Goal: Transaction & Acquisition: Purchase product/service

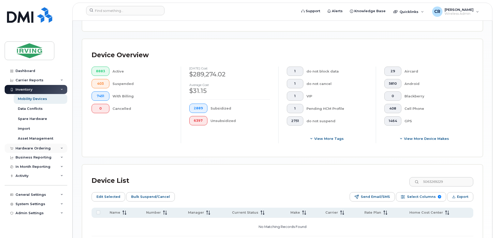
scroll to position [113, 0]
click at [29, 147] on div "Hardware Ordering" at bounding box center [33, 148] width 35 height 4
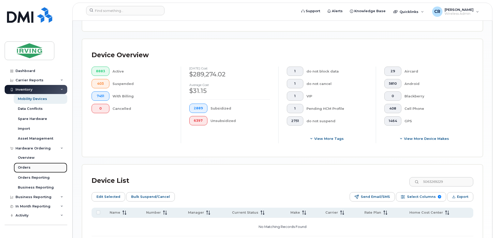
click at [25, 165] on div "Orders" at bounding box center [24, 167] width 13 height 5
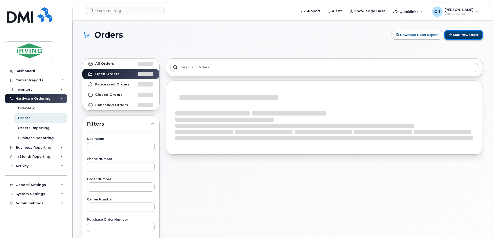
click at [455, 36] on button "Start New Order" at bounding box center [463, 35] width 39 height 10
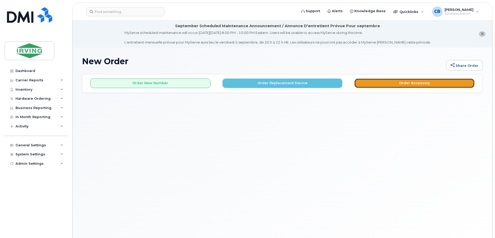
click at [407, 83] on button "Order Accessory" at bounding box center [414, 83] width 120 height 10
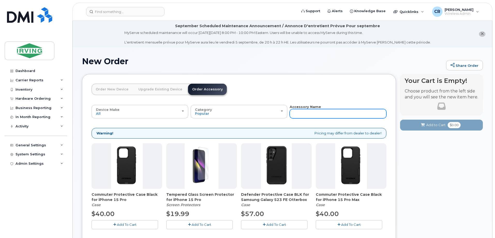
click at [333, 114] on input "text" at bounding box center [338, 113] width 97 height 9
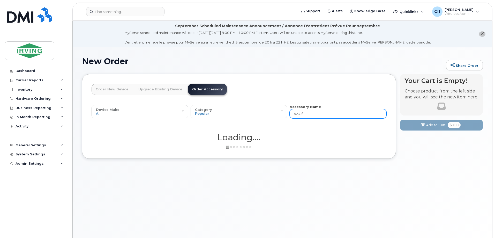
type input "s24 fe"
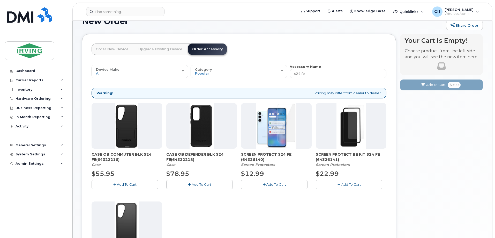
scroll to position [52, 0]
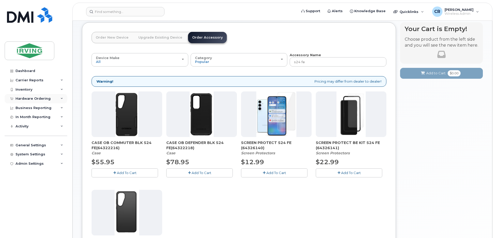
click at [23, 97] on div "Hardware Ordering" at bounding box center [33, 98] width 35 height 4
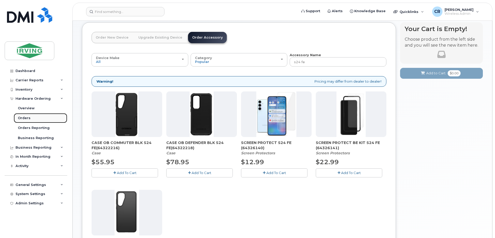
click at [24, 118] on div "Orders" at bounding box center [24, 118] width 13 height 5
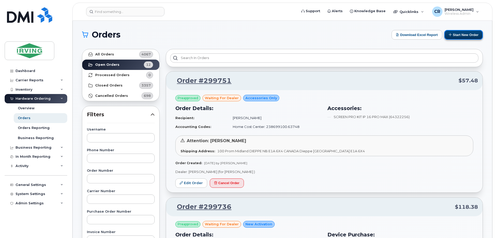
click at [454, 36] on button "Start New Order" at bounding box center [463, 35] width 39 height 10
click at [464, 31] on button "Start New Order" at bounding box center [463, 35] width 39 height 10
click at [464, 34] on button "Start New Order" at bounding box center [463, 35] width 39 height 10
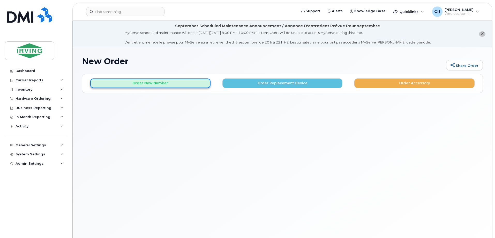
click at [146, 84] on button "Order New Number" at bounding box center [150, 83] width 120 height 10
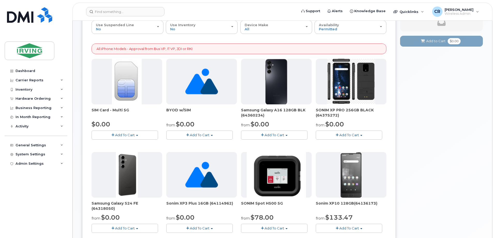
scroll to position [103, 0]
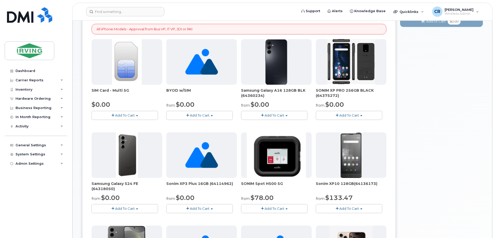
click at [130, 208] on span "Add To Cart" at bounding box center [125, 208] width 20 height 4
click at [127, 217] on link "$0.00 - 3 year term - voice & data plan (128GB)" at bounding box center [138, 218] width 90 height 6
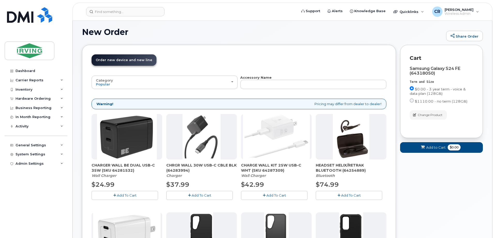
click at [127, 194] on span "Add To Cart" at bounding box center [127, 195] width 20 height 4
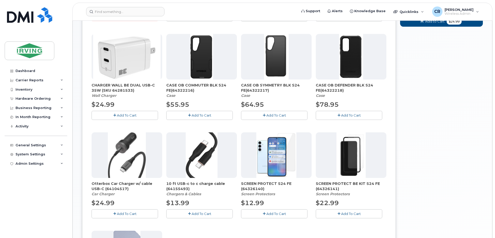
scroll to position [210, 0]
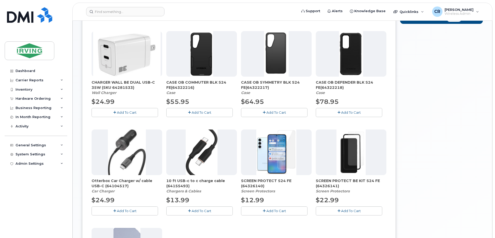
click at [266, 210] on button "Add To Cart" at bounding box center [274, 210] width 66 height 9
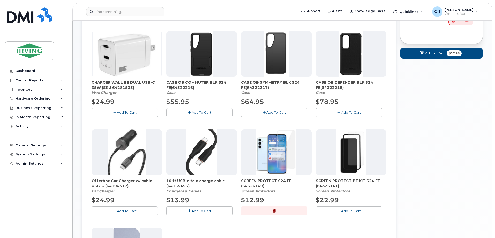
click at [202, 112] on span "Add To Cart" at bounding box center [202, 112] width 20 height 4
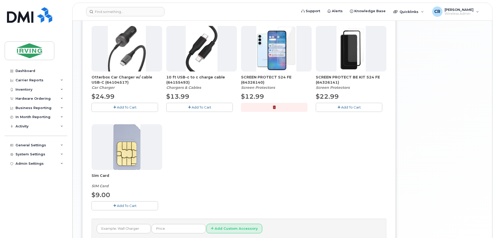
scroll to position [236, 0]
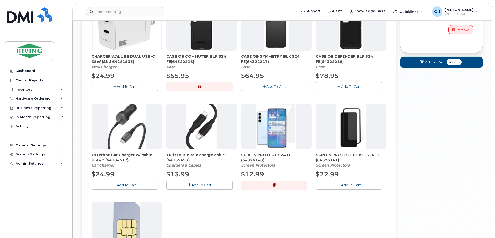
click at [453, 62] on span "$93.93" at bounding box center [454, 62] width 15 height 6
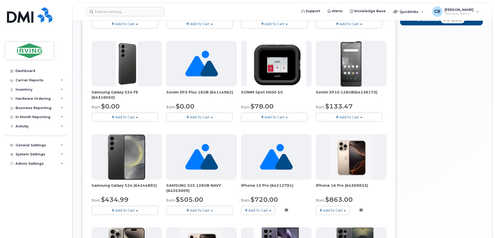
scroll to position [178, 0]
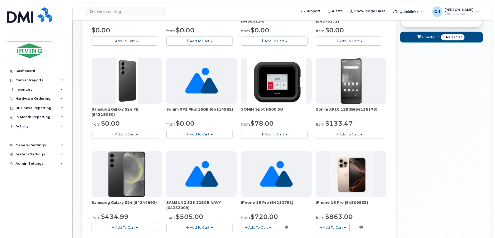
click at [432, 41] on button "Checkout 1 for $93.93" at bounding box center [441, 37] width 83 height 11
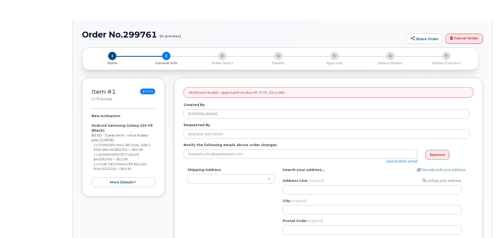
select select
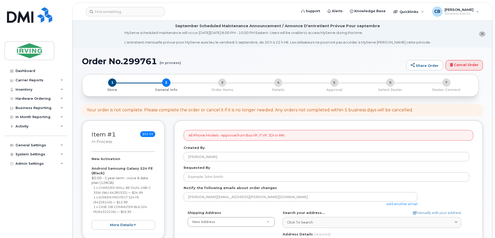
click at [212, 150] on div "Created By [PERSON_NAME]" at bounding box center [329, 153] width 290 height 16
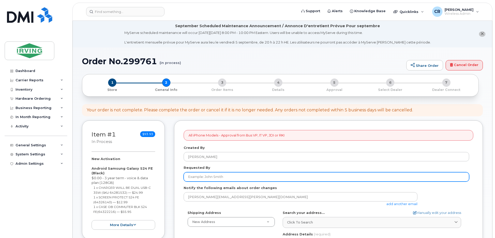
click at [212, 176] on input "Requested By" at bounding box center [327, 176] width 286 height 9
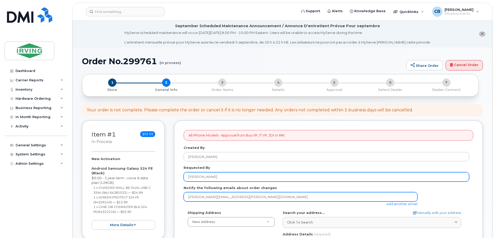
type input "[PERSON_NAME]"
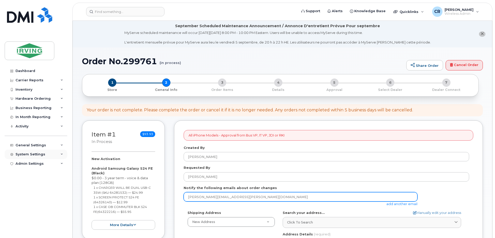
drag, startPoint x: 220, startPoint y: 195, endPoint x: 42, endPoint y: 158, distance: 181.2
type input "jdiswitchboard@jdirving.com"
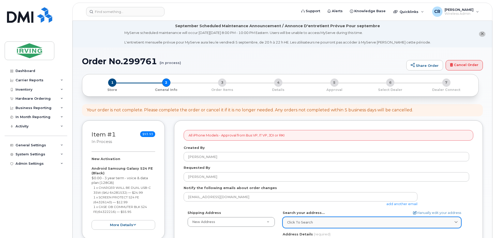
click at [306, 223] on span "Click to search" at bounding box center [300, 222] width 26 height 5
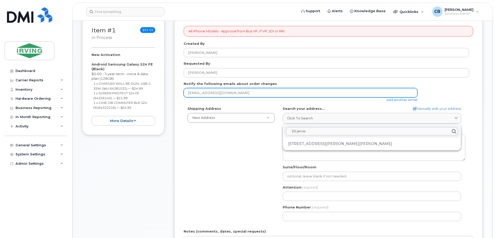
scroll to position [105, 0]
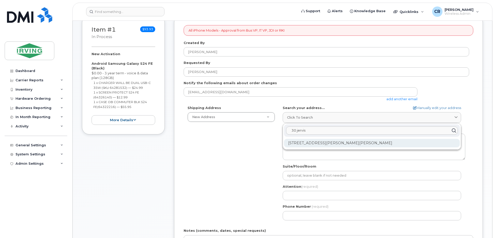
type input "30 jervis"
click at [350, 143] on div "30 Jervis Lane Saint John NB E2J 0A9" at bounding box center [372, 143] width 176 height 9
select select
type textarea "30 Jervis Lane SAINT JOHN NB E2J 0A9 CANADA"
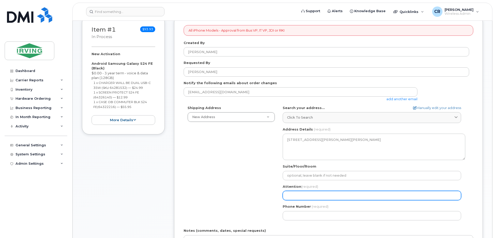
click at [307, 197] on input "Attention (required)" at bounding box center [372, 195] width 178 height 9
select select
type input "K"
select select
type input "Ke"
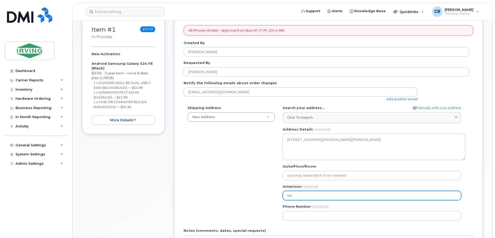
select select
type input "Kel"
select select
type input "Kelly"
select select
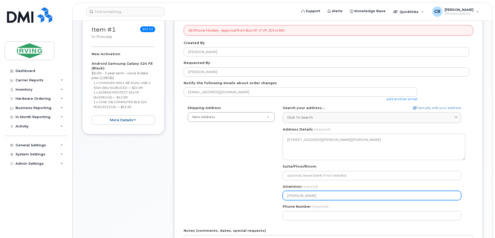
type input "Kelly"
select select
type input "Kelly J"
select select
type input "Kelly Jo"
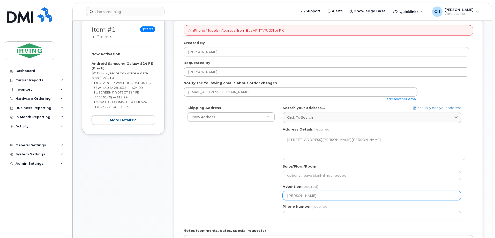
select select
type input "Kelly Joh"
select select
type input "Kelly John"
select select
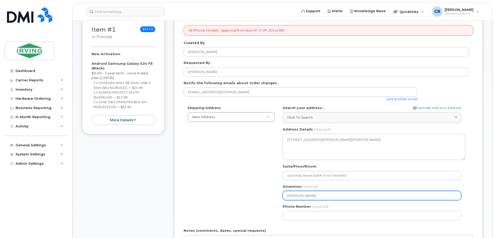
type input "Kelly Johns"
select select
type input "Kelly Johnso"
select select
type input "[PERSON_NAME]"
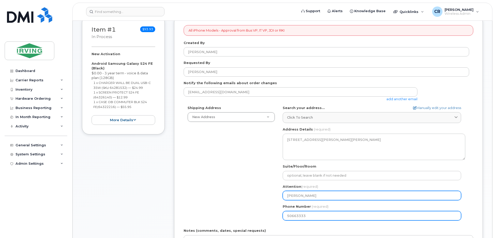
type input "506633331"
select select
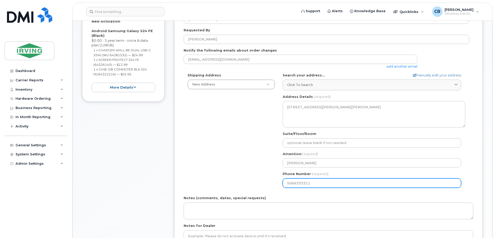
scroll to position [208, 0]
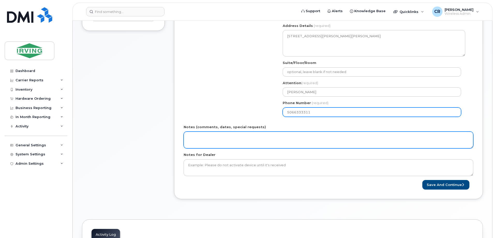
type input "5066333311"
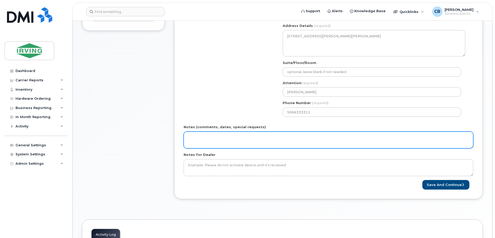
click at [204, 140] on textarea "Notes (comments, dates, special requests)" at bounding box center [329, 139] width 290 height 17
click at [204, 132] on textarea "Order#:" at bounding box center [329, 139] width 290 height 17
type textarea "Order#: 5090251662 Invoice Atlantic Wallboard"
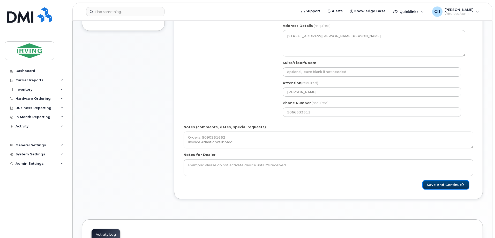
click at [441, 182] on button "Save and Continue" at bounding box center [445, 185] width 47 height 10
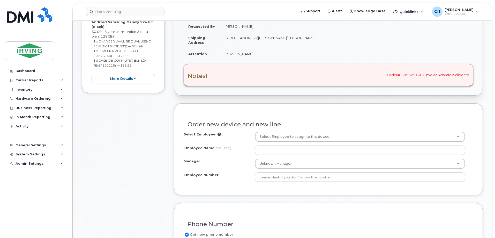
scroll to position [155, 0]
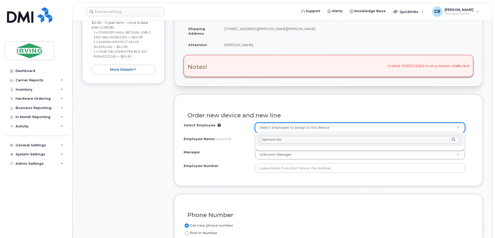
drag, startPoint x: 288, startPoint y: 142, endPoint x: 247, endPoint y: 139, distance: 41.2
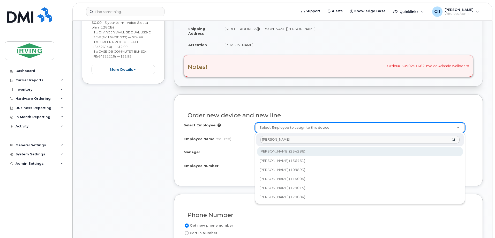
type input "stephane leb"
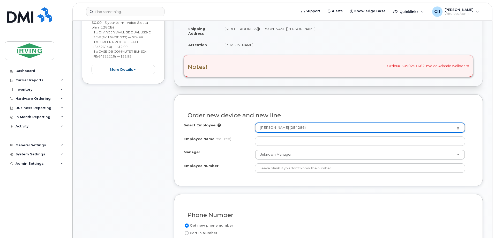
type input "2999479"
type input "[PERSON_NAME]"
type input "254286"
type input "235591"
select select "1480448"
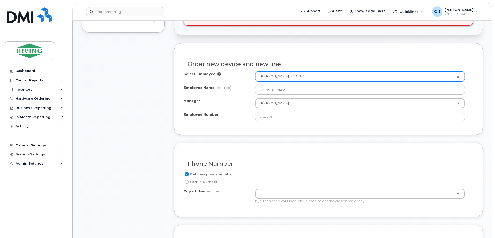
scroll to position [285, 0]
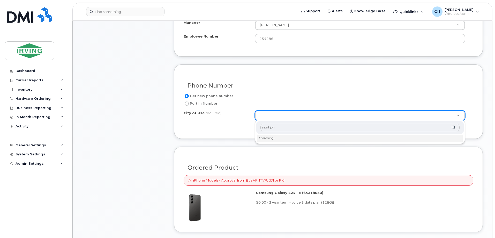
type input "saint john"
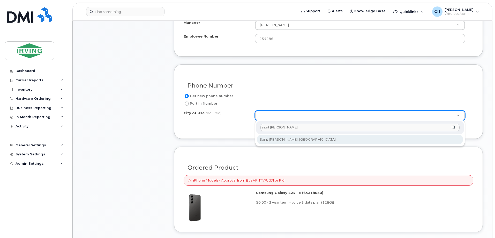
type input "2008"
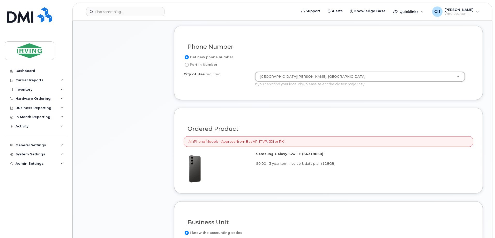
scroll to position [440, 0]
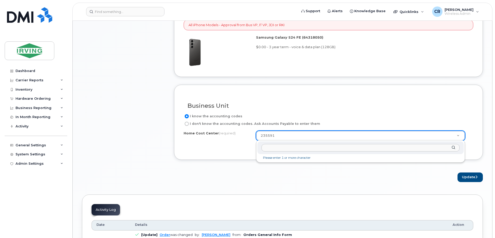
click at [276, 150] on input "text" at bounding box center [361, 148] width 198 height 8
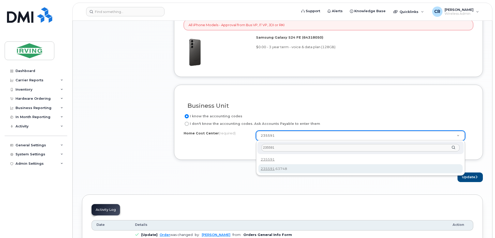
type input "235591"
type input "235591.63748"
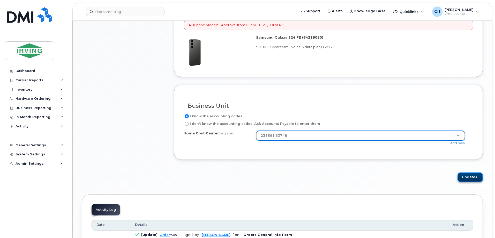
click at [466, 176] on button "Update" at bounding box center [470, 177] width 25 height 10
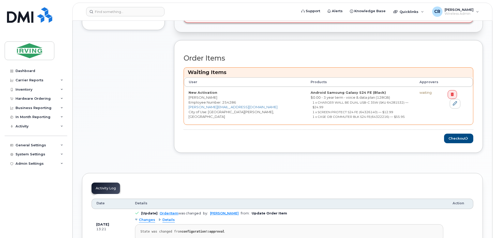
scroll to position [259, 0]
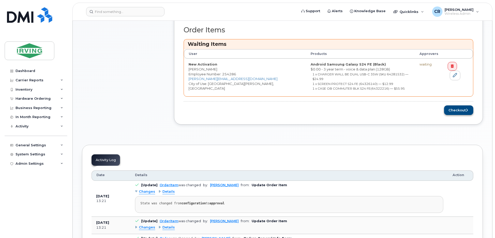
drag, startPoint x: 455, startPoint y: 99, endPoint x: 454, endPoint y: 104, distance: 4.7
click at [455, 99] on div "Order Items Waiting Items User Products Approvers New Activation [PERSON_NAME] …" at bounding box center [329, 70] width 290 height 89
click at [454, 105] on button "Checkout" at bounding box center [458, 110] width 29 height 10
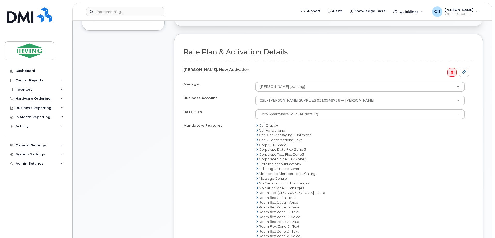
scroll to position [207, 0]
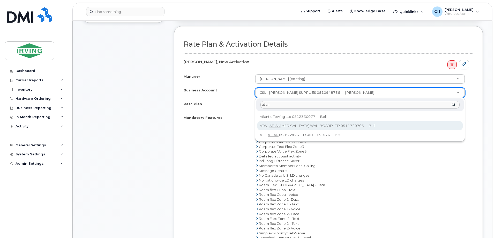
type input "atlan"
select select "11275"
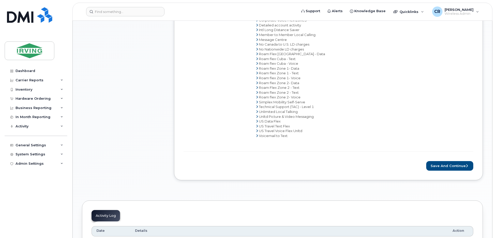
scroll to position [388, 0]
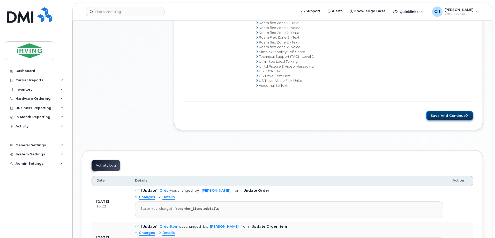
click at [447, 116] on button "Save and Continue" at bounding box center [449, 116] width 47 height 10
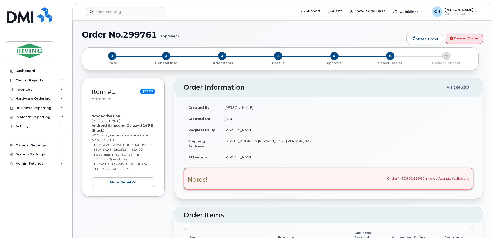
radio input "true"
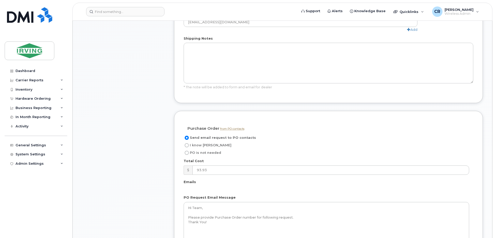
scroll to position [414, 0]
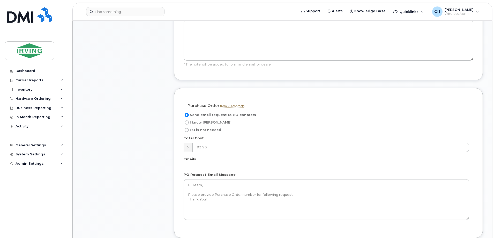
click at [186, 120] on input "I know [PERSON_NAME]" at bounding box center [187, 122] width 4 height 4
radio input "true"
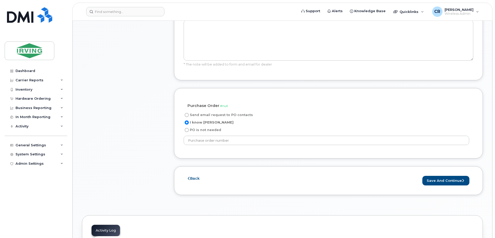
scroll to position [440, 0]
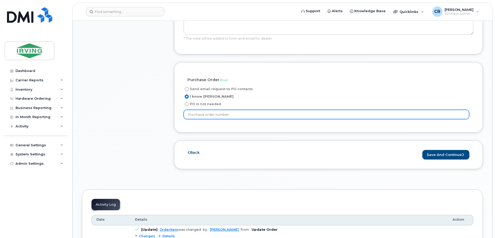
click at [199, 110] on input "text" at bounding box center [327, 114] width 286 height 9
type input "135860"
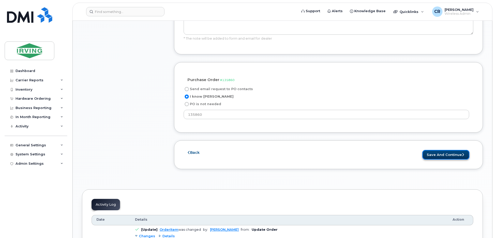
click at [453, 150] on button "Save and Continue" at bounding box center [445, 155] width 47 height 10
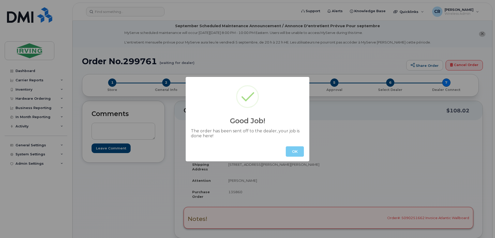
click at [290, 152] on button "OK" at bounding box center [295, 151] width 18 height 10
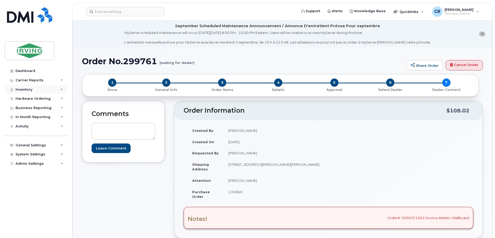
click at [24, 87] on div "Inventory" at bounding box center [24, 89] width 17 height 4
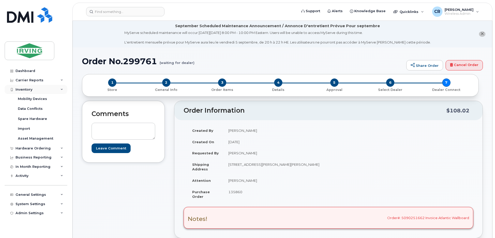
click at [24, 88] on div "Inventory" at bounding box center [24, 89] width 17 height 4
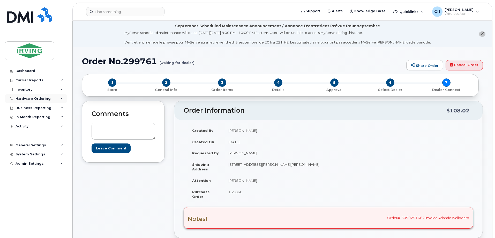
click at [24, 99] on div "Hardware Ordering" at bounding box center [33, 98] width 35 height 4
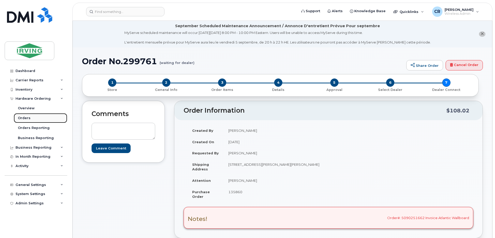
click at [24, 117] on div "Orders" at bounding box center [24, 118] width 13 height 5
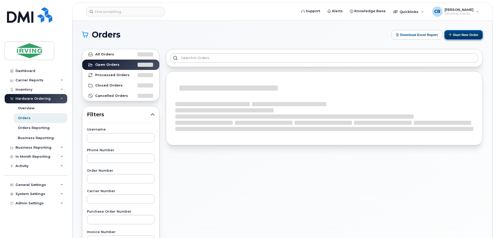
click at [463, 36] on button "Start New Order" at bounding box center [463, 35] width 39 height 10
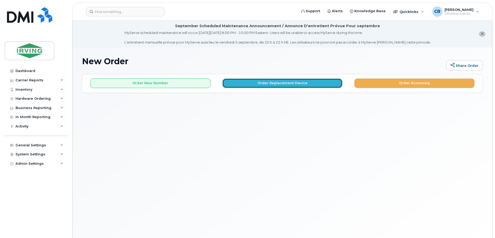
click at [280, 81] on button "Order Replacement Device" at bounding box center [282, 83] width 120 height 10
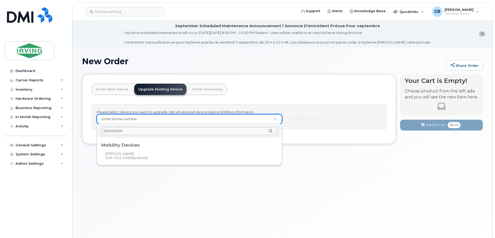
type input "5063332300"
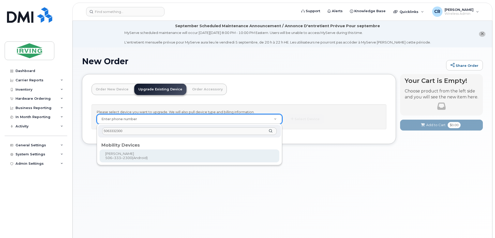
type input "701449"
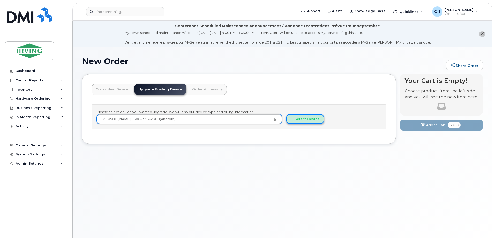
click at [310, 118] on button "Select Device" at bounding box center [305, 119] width 38 height 10
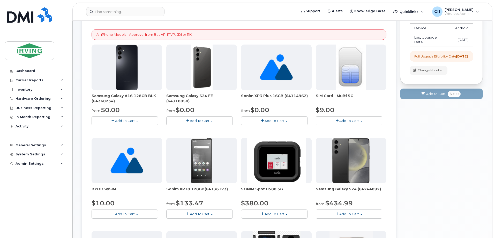
scroll to position [103, 0]
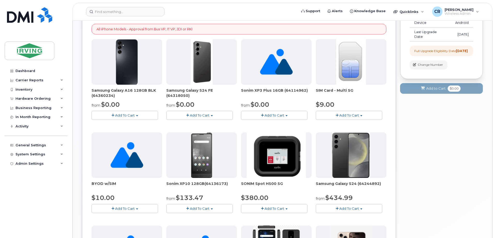
click at [195, 118] on button "Add To Cart" at bounding box center [199, 115] width 66 height 9
click at [202, 125] on link "$0.00 - 3 year term - voice & data plan (128GB)" at bounding box center [213, 125] width 90 height 6
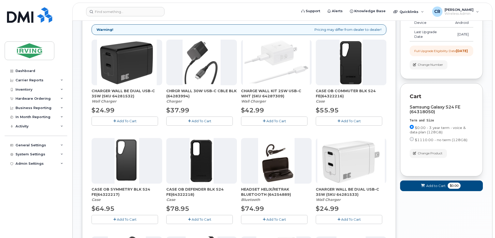
drag, startPoint x: 350, startPoint y: 121, endPoint x: 334, endPoint y: 121, distance: 15.3
click at [350, 121] on span "Add To Cart" at bounding box center [351, 121] width 20 height 4
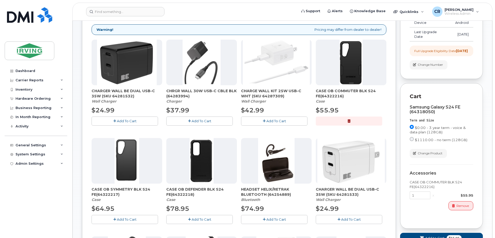
click at [133, 121] on span "Add To Cart" at bounding box center [127, 121] width 20 height 4
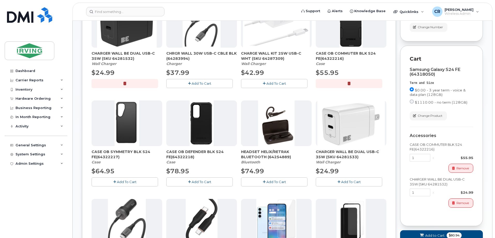
scroll to position [207, 0]
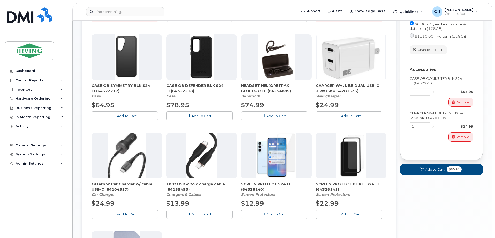
click at [261, 211] on button "Add To Cart" at bounding box center [274, 214] width 66 height 9
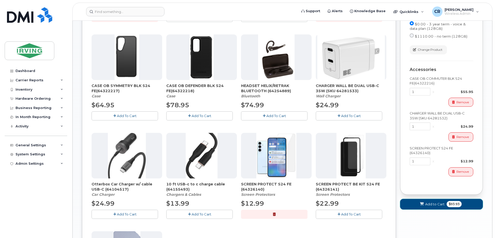
click at [426, 206] on span "Add to Cart" at bounding box center [434, 204] width 19 height 5
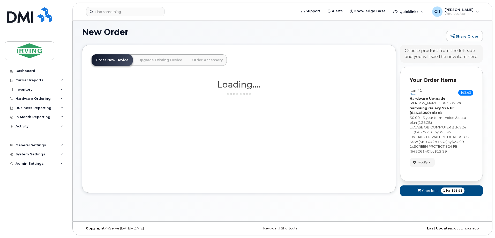
scroll to position [333, 0]
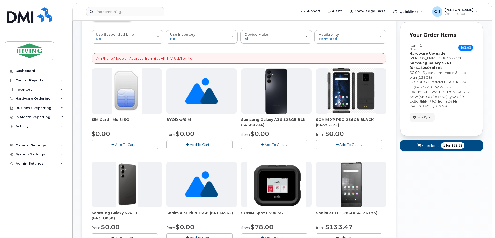
click at [438, 145] on span "Checkout" at bounding box center [430, 145] width 17 height 5
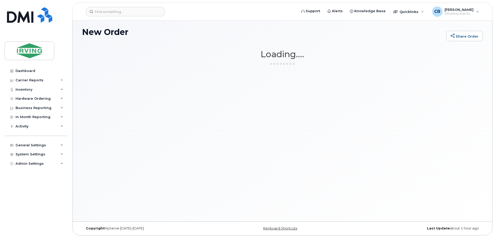
scroll to position [29, 0]
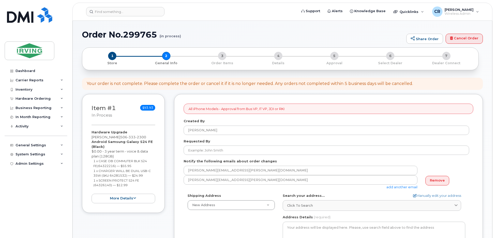
select select
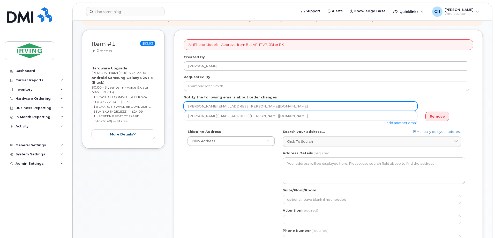
scroll to position [103, 0]
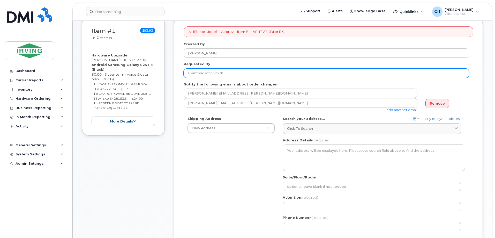
click at [210, 73] on input "Requested By" at bounding box center [327, 73] width 286 height 9
type input "[PERSON_NAME]"
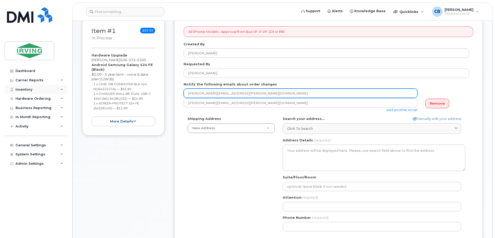
drag, startPoint x: 253, startPoint y: 93, endPoint x: 51, endPoint y: 86, distance: 201.4
click at [72, 86] on div "Support Alerts Knowledge Base Quicklinks Suspend / Cancel Device Change SIM Car…" at bounding box center [282, 183] width 420 height 532
type input "jdiswitchboard@jdirving.com"
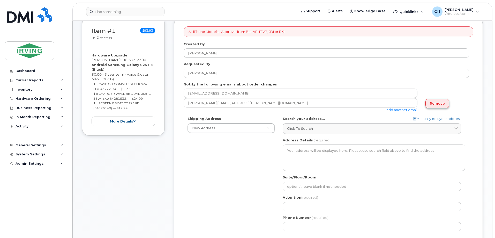
click at [435, 102] on link "Remove" at bounding box center [438, 104] width 24 height 10
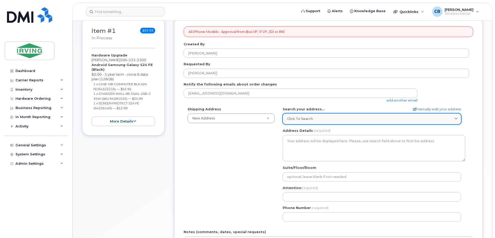
click at [293, 117] on span "Click to search" at bounding box center [300, 118] width 26 height 5
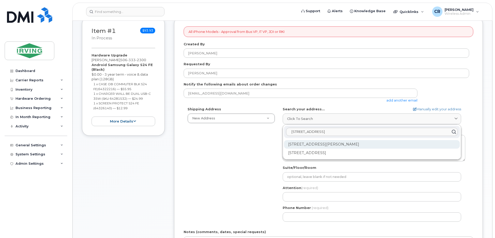
type input "300 Union st"
click at [320, 143] on div "300 Union St Saint John NB E2L 4Z2" at bounding box center [372, 144] width 176 height 9
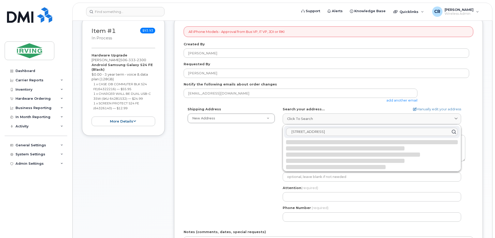
select select
type textarea "300 Union St SAINT JOHN NB E2L 4Z2 CANADA"
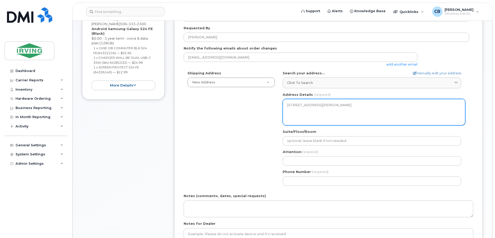
scroll to position [207, 0]
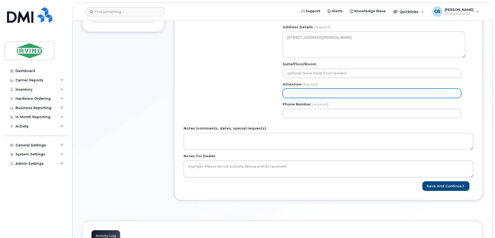
click at [294, 95] on input "Attention (required)" at bounding box center [372, 92] width 178 height 9
select select
type input "G"
select select
type input "Ge"
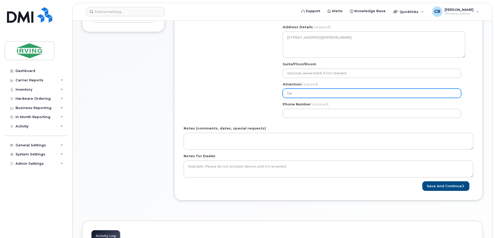
select select
type input "Geo"
select select
type input "Geof"
select select
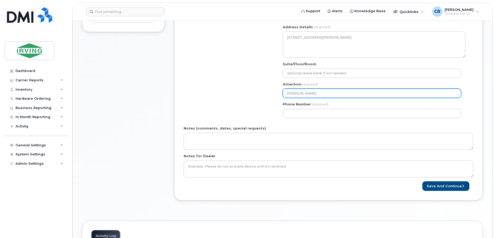
type input "Geoff"
select select
type input "Geoff B"
select select
type input "Geoff Br"
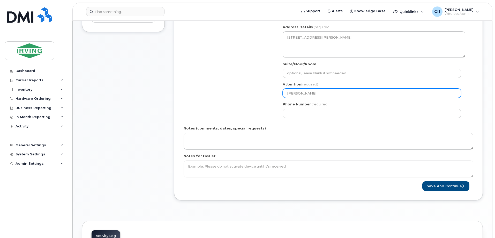
select select
type input "Geoff Bri"
select select
type input "Geoff Brit"
select select
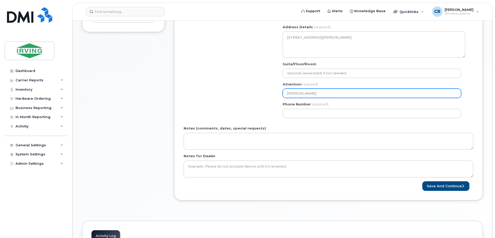
type input "[PERSON_NAME]"
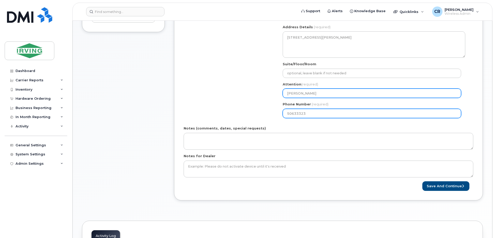
type input "506333230"
select select
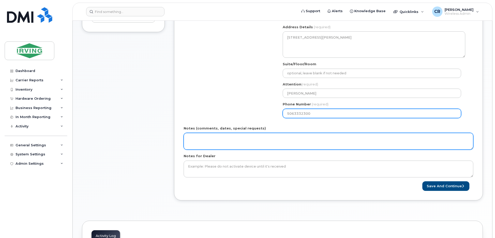
type input "5063332300"
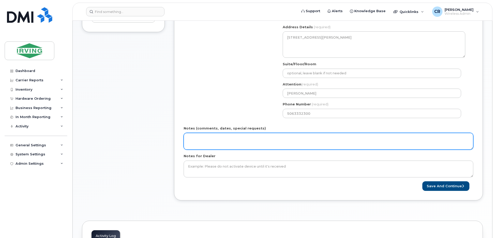
click at [201, 139] on textarea "Notes (comments, dates, special requests)" at bounding box center [329, 141] width 290 height 17
click at [192, 138] on textarea "**Phone will no longer keep charge" at bounding box center [329, 141] width 290 height 17
click at [264, 138] on textarea "**RUSH - Phone will no longer keep charge" at bounding box center [329, 141] width 290 height 17
click at [222, 143] on textarea "**RUSH - Phone will no longer keep charge Order#:" at bounding box center [329, 141] width 290 height 17
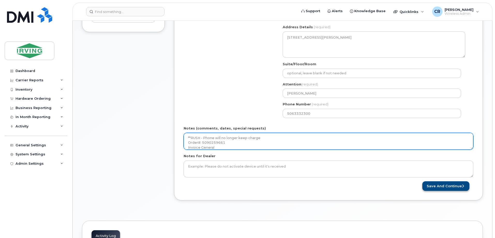
type textarea "**RUSH - Phone will no longer keep charge Order#: 5090259661 Invoice General"
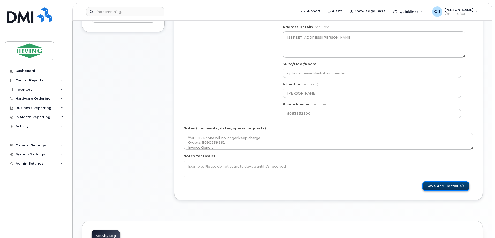
click at [441, 188] on button "Save and Continue" at bounding box center [445, 186] width 47 height 10
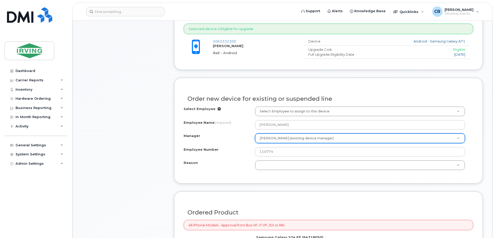
scroll to position [283, 0]
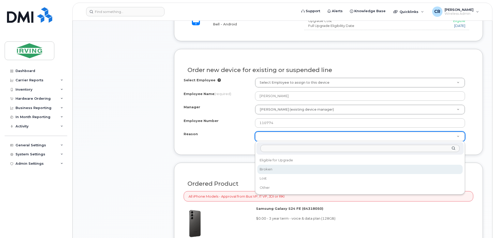
select select "broken"
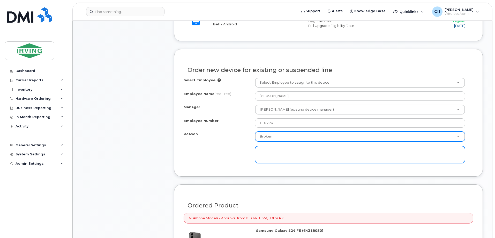
click at [272, 151] on textarea at bounding box center [360, 154] width 210 height 17
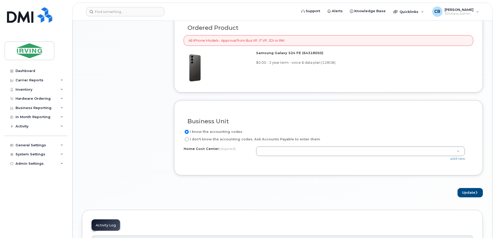
scroll to position [490, 0]
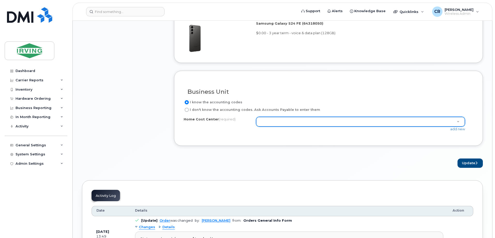
type textarea "Will no longer keep charged"
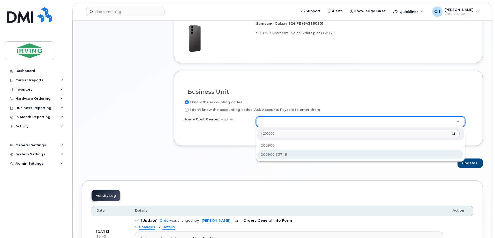
type input "200900"
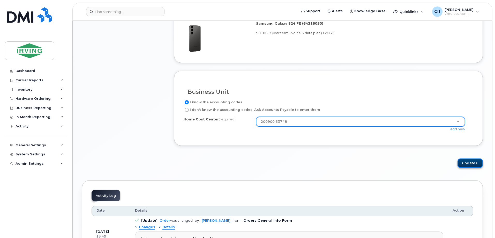
click at [473, 162] on button "Update" at bounding box center [470, 163] width 25 height 10
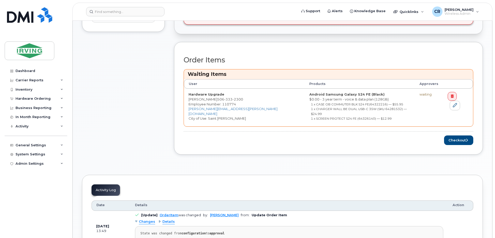
scroll to position [233, 0]
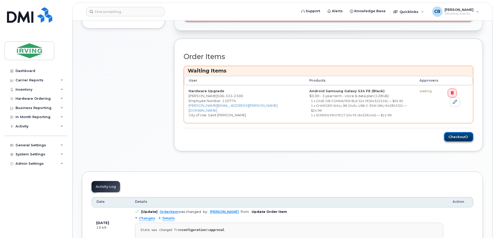
click at [459, 132] on button "Checkout" at bounding box center [458, 137] width 29 height 10
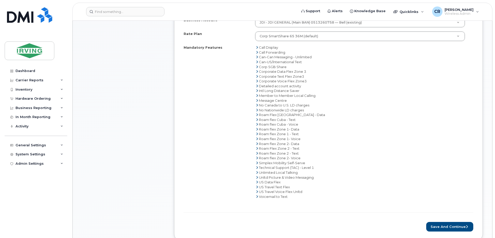
scroll to position [311, 0]
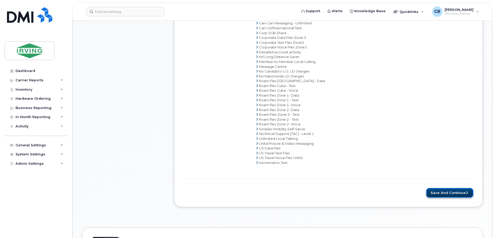
click at [439, 190] on button "Save and Continue" at bounding box center [449, 193] width 47 height 10
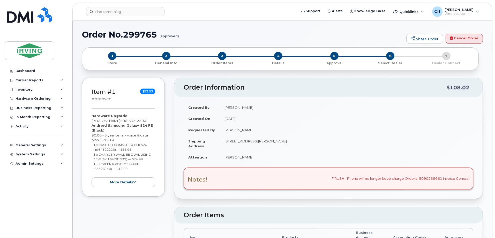
radio input "true"
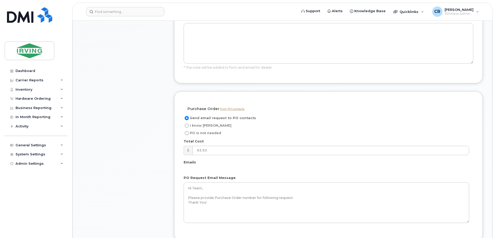
scroll to position [414, 0]
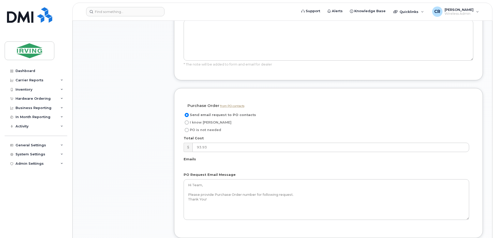
click at [187, 120] on input "I know [PERSON_NAME]" at bounding box center [187, 122] width 4 height 4
radio input "true"
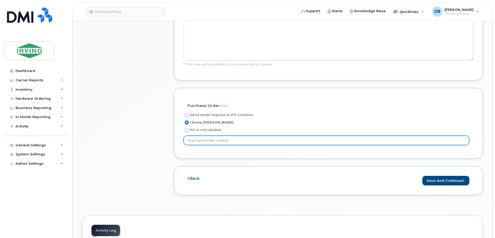
click at [193, 136] on input "text" at bounding box center [327, 140] width 286 height 9
type input "804261"
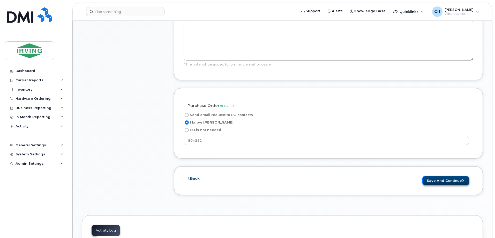
click at [436, 176] on button "Save and Continue" at bounding box center [445, 181] width 47 height 10
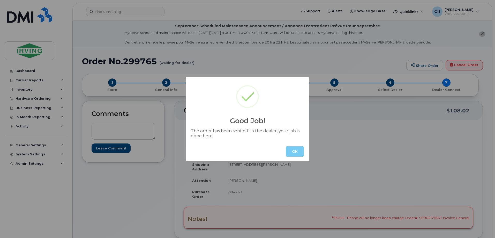
click at [291, 153] on button "OK" at bounding box center [295, 151] width 18 height 10
